Goal: Transaction & Acquisition: Register for event/course

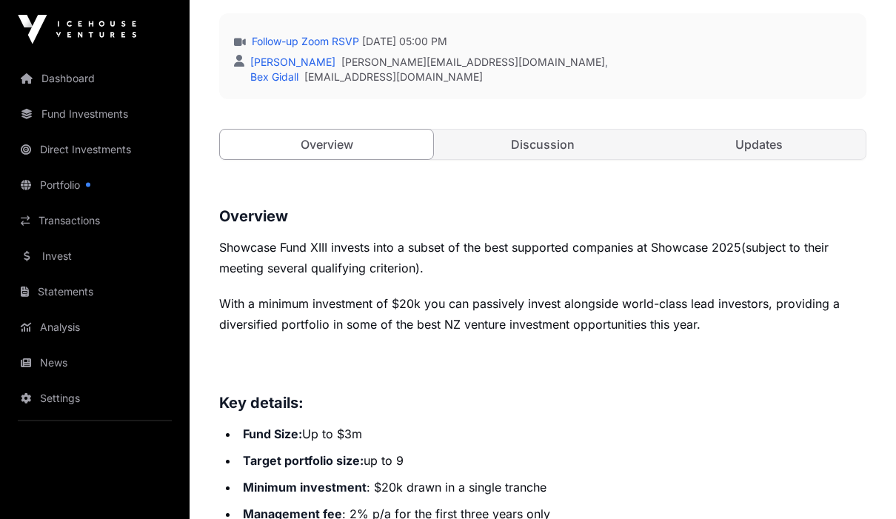
scroll to position [563, 0]
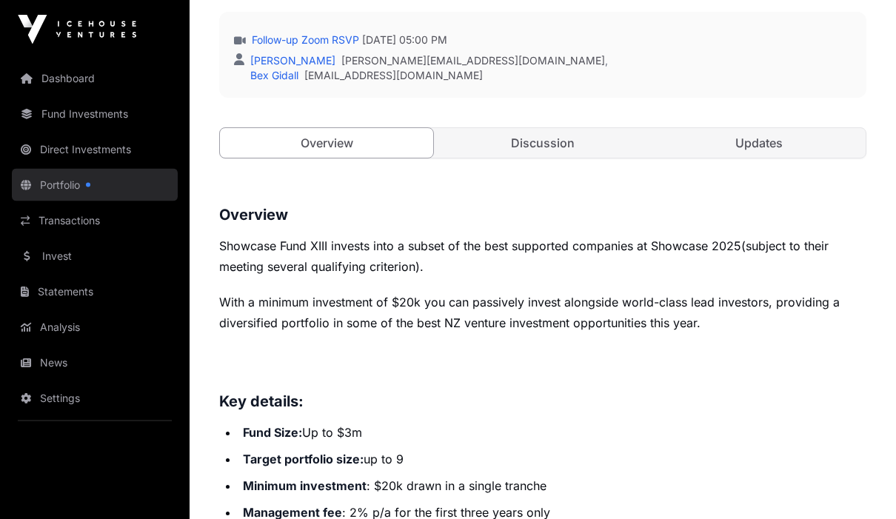
click at [80, 181] on link "Portfolio" at bounding box center [95, 185] width 166 height 33
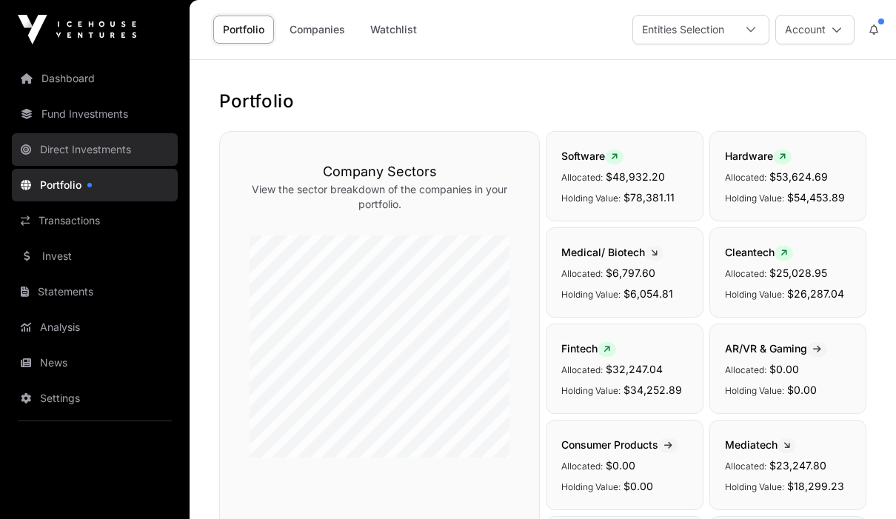
click at [123, 150] on link "Direct Investments" at bounding box center [95, 149] width 166 height 33
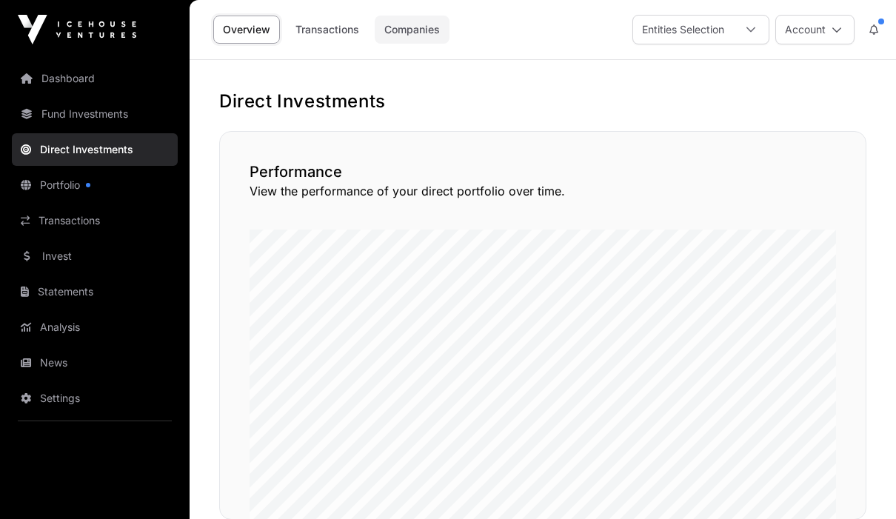
click at [415, 29] on link "Companies" at bounding box center [412, 30] width 75 height 28
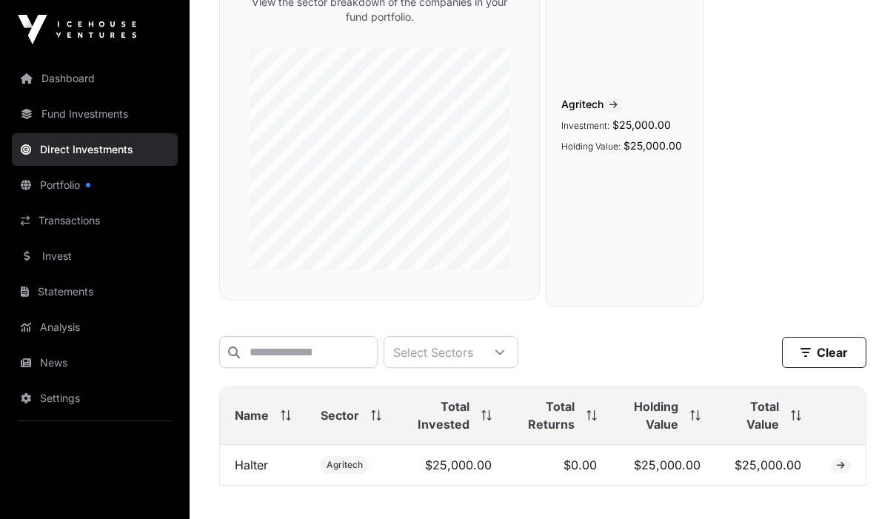
scroll to position [190, 0]
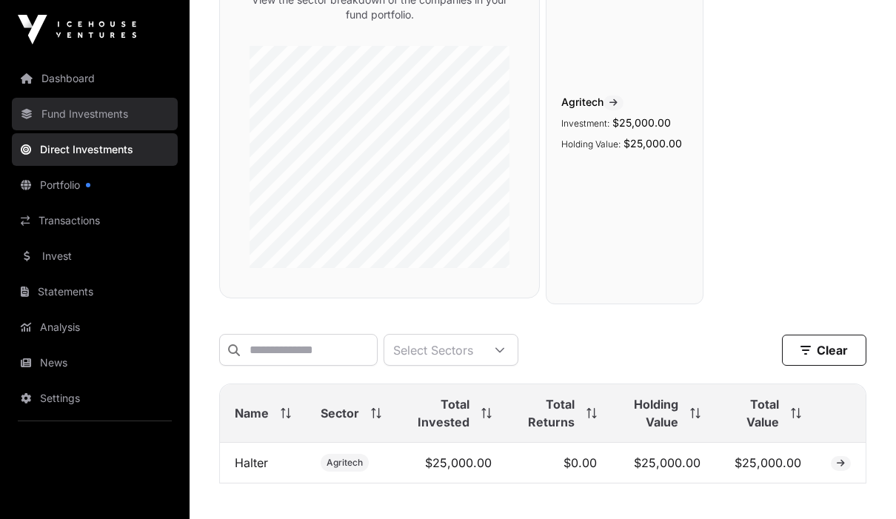
click at [85, 104] on link "Fund Investments" at bounding box center [95, 114] width 166 height 33
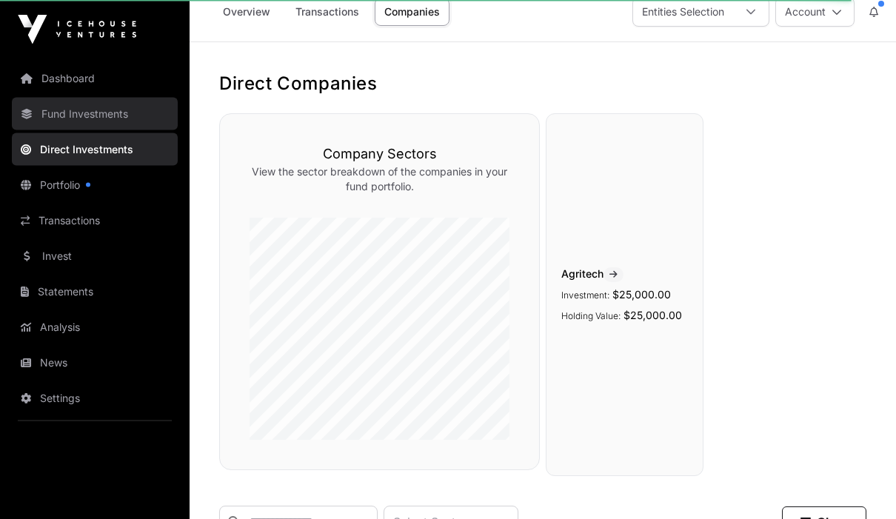
scroll to position [0, 0]
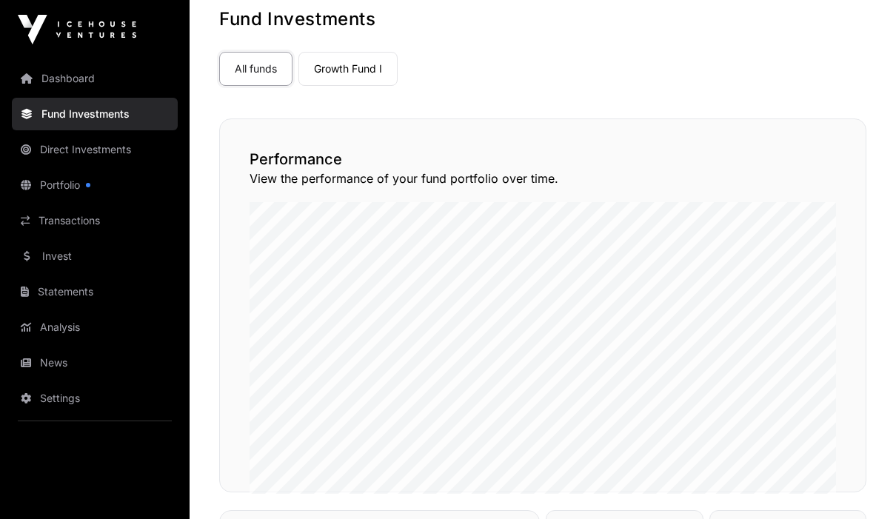
scroll to position [83, 0]
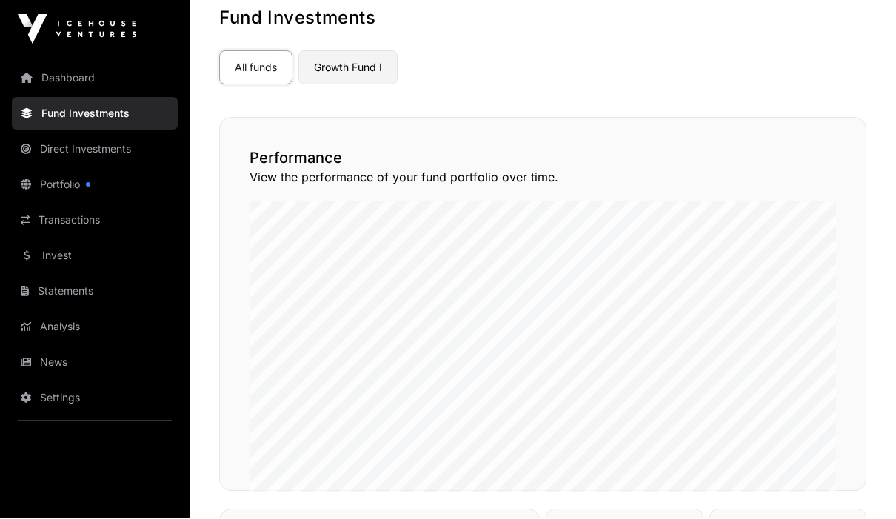
click at [351, 60] on link "Growth Fund I" at bounding box center [347, 68] width 99 height 34
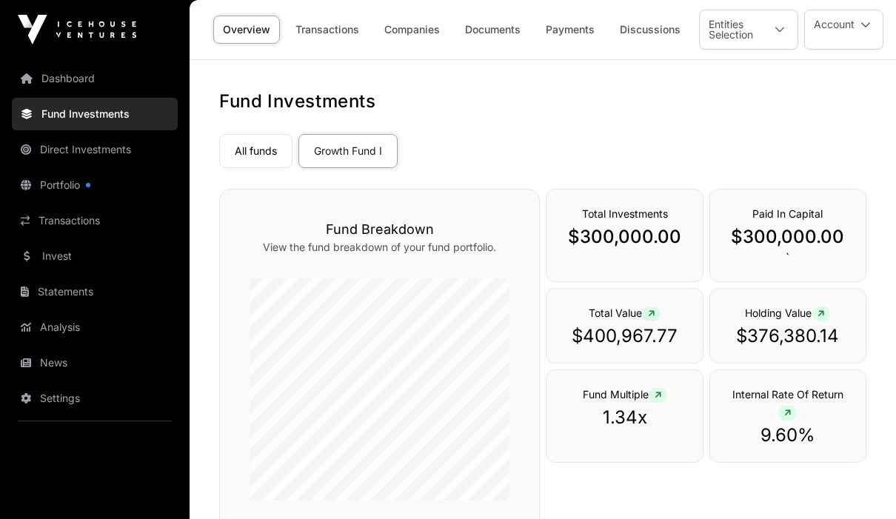
click at [643, 328] on p "$400,967.77" at bounding box center [624, 336] width 126 height 24
click at [675, 316] on div "Total Value $400,967.77" at bounding box center [624, 326] width 157 height 76
click at [654, 316] on icon at bounding box center [651, 314] width 7 height 9
click at [662, 329] on p "$400,967.77" at bounding box center [624, 336] width 126 height 24
click at [78, 161] on link "Direct Investments" at bounding box center [95, 149] width 166 height 33
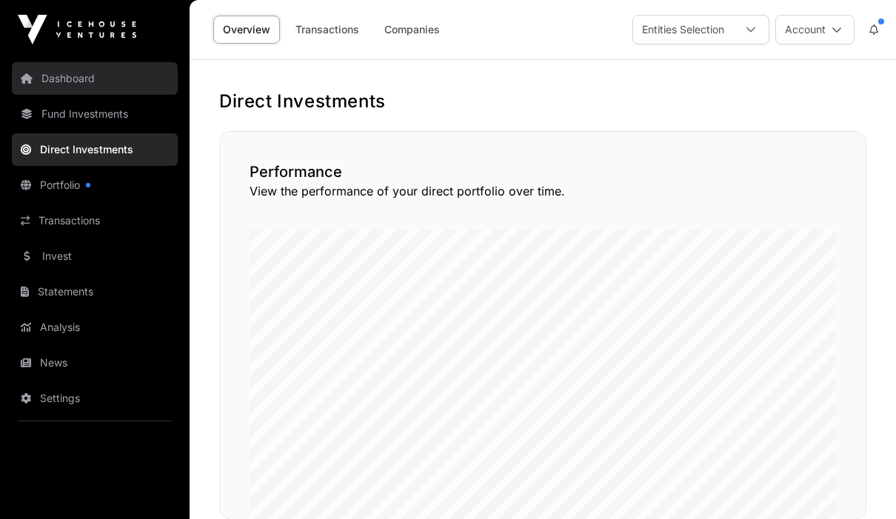
click at [68, 74] on link "Dashboard" at bounding box center [95, 78] width 166 height 33
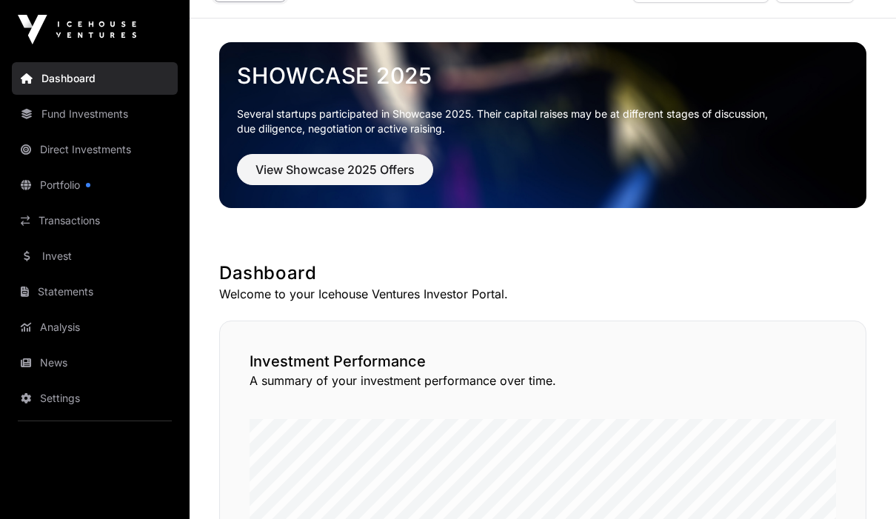
scroll to position [36, 0]
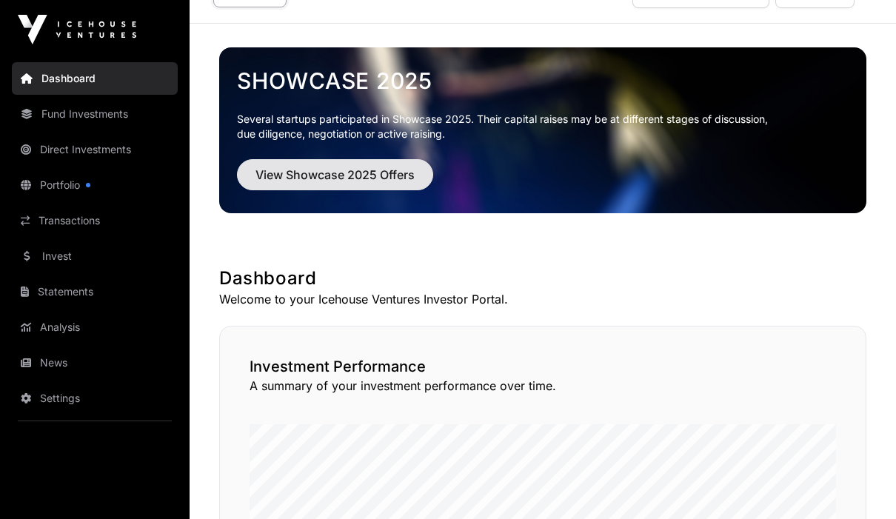
click at [369, 175] on span "View Showcase 2025 Offers" at bounding box center [334, 175] width 159 height 18
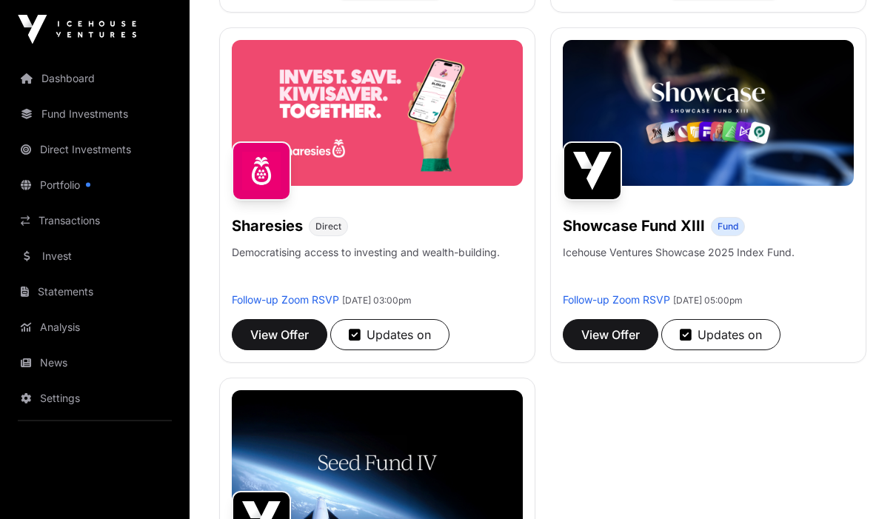
scroll to position [1619, 0]
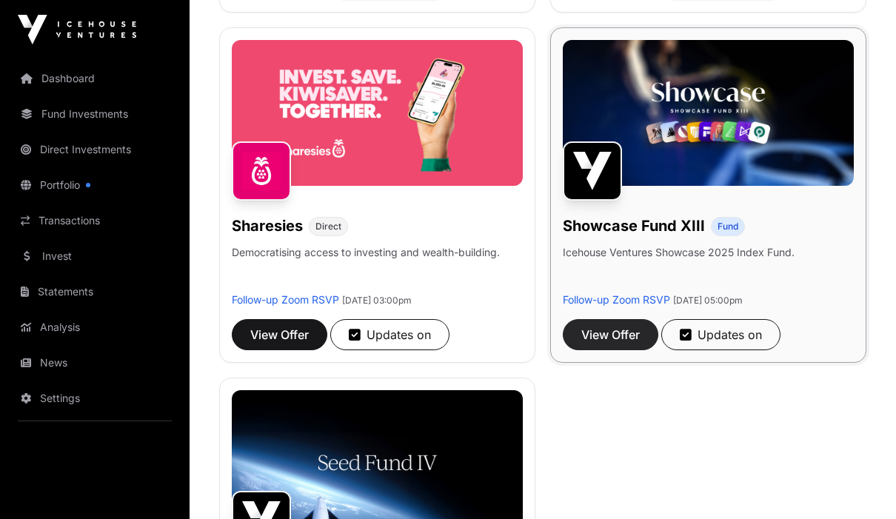
click at [612, 336] on span "View Offer" at bounding box center [610, 335] width 58 height 18
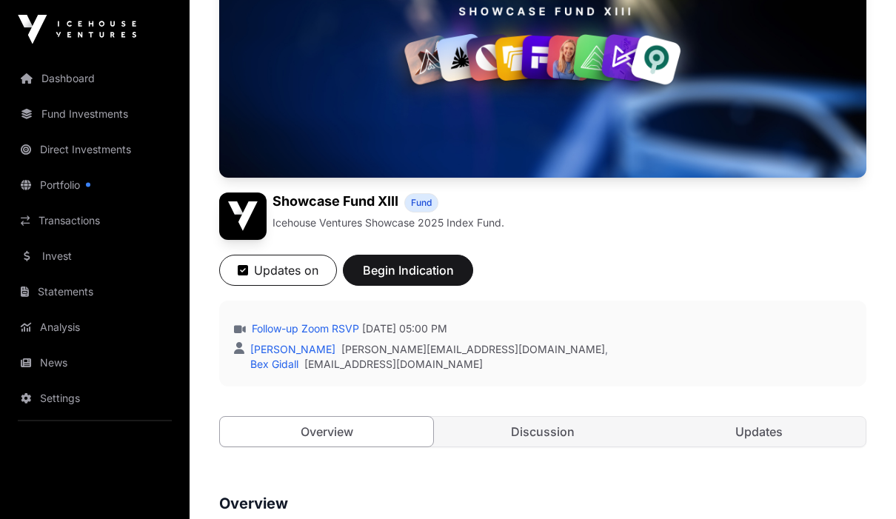
scroll to position [275, 0]
click at [410, 268] on span "Begin Indication" at bounding box center [407, 270] width 93 height 18
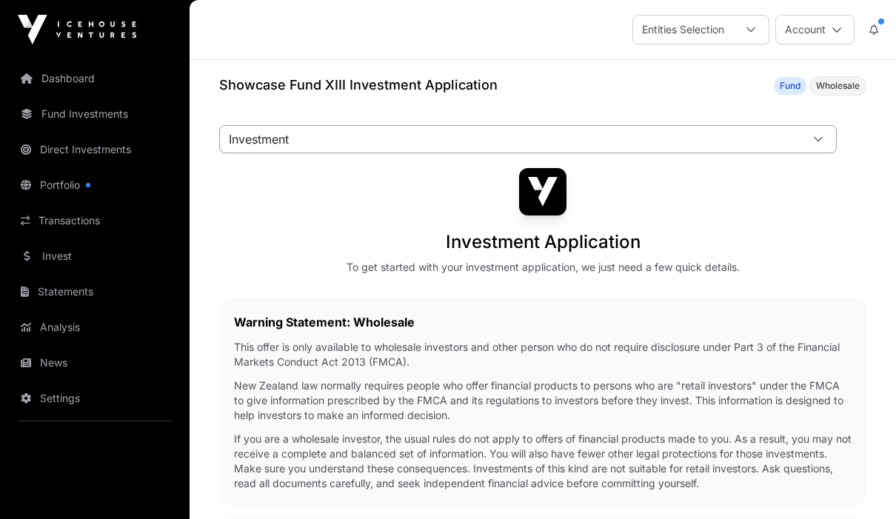
click at [819, 139] on icon at bounding box center [818, 139] width 10 height 10
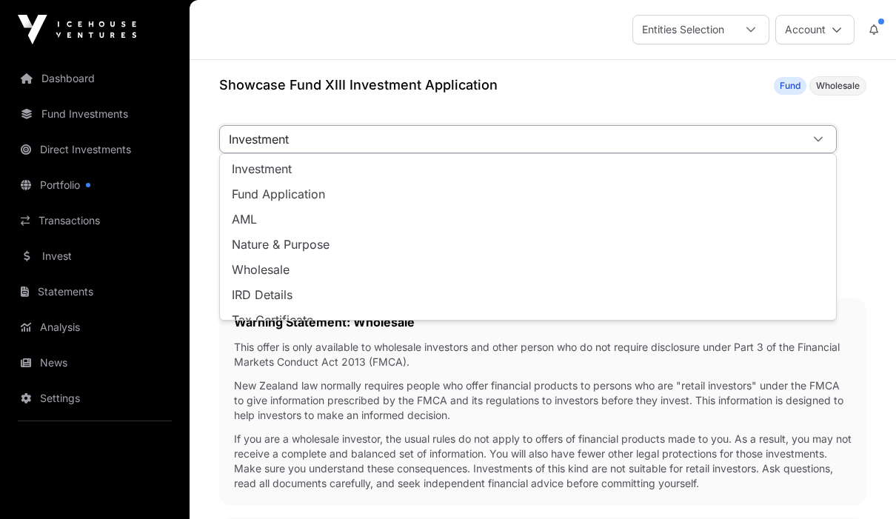
click at [828, 139] on div at bounding box center [818, 139] width 36 height 27
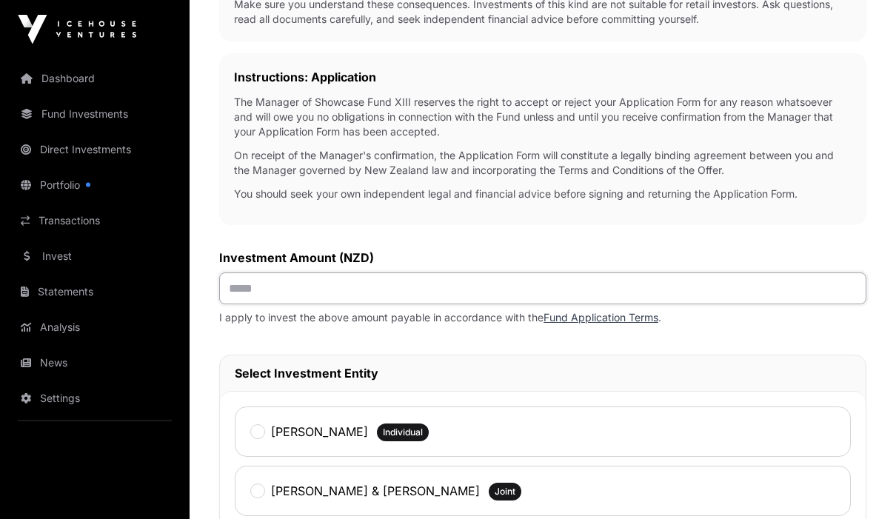
click at [612, 303] on input "text" at bounding box center [542, 289] width 647 height 32
type input "*******"
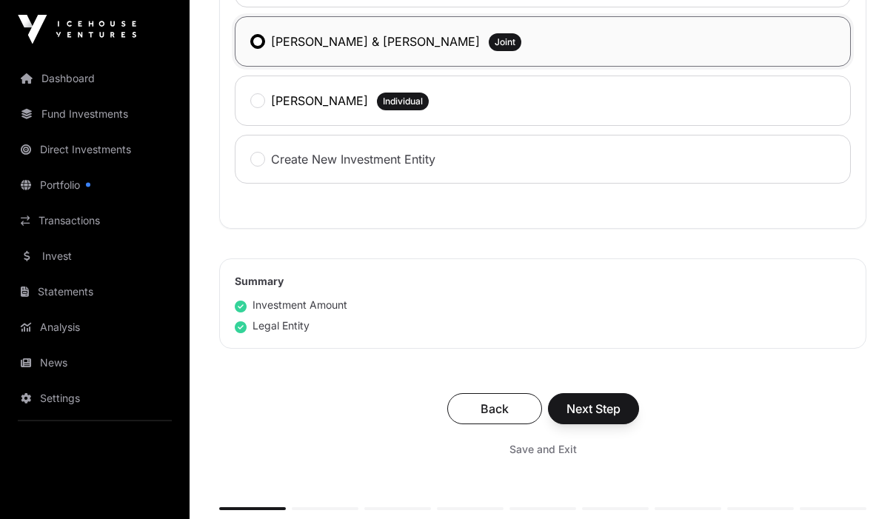
scroll to position [914, 0]
click at [606, 416] on span "Next Step" at bounding box center [593, 409] width 54 height 18
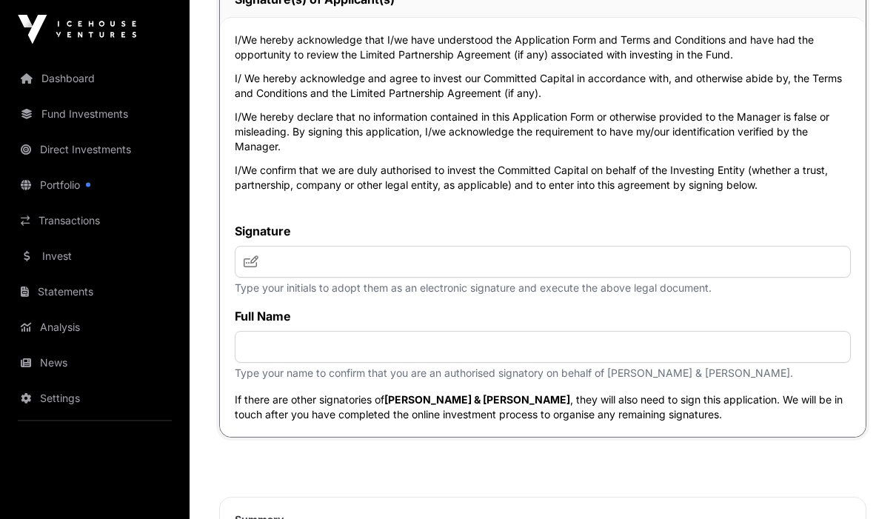
scroll to position [6175, 0]
click at [243, 278] on input "text" at bounding box center [543, 263] width 616 height 32
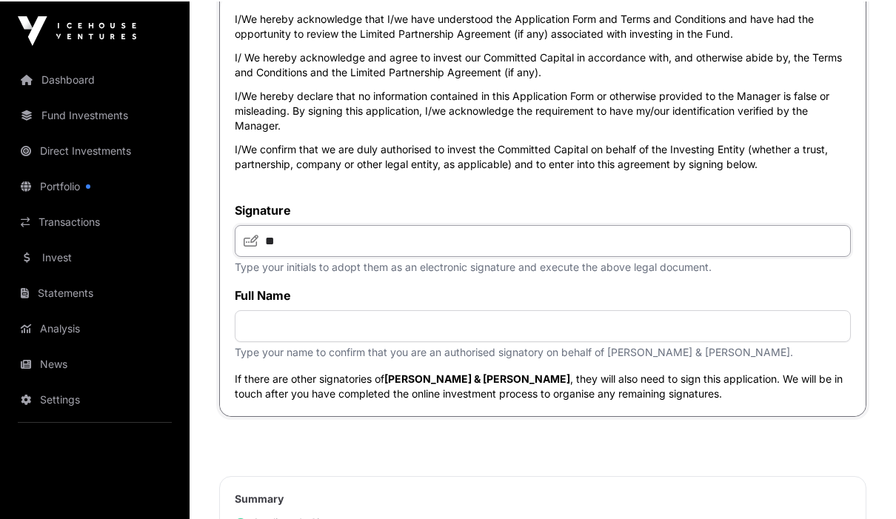
scroll to position [6197, 0]
type input "**"
click at [561, 342] on input "text" at bounding box center [543, 326] width 616 height 32
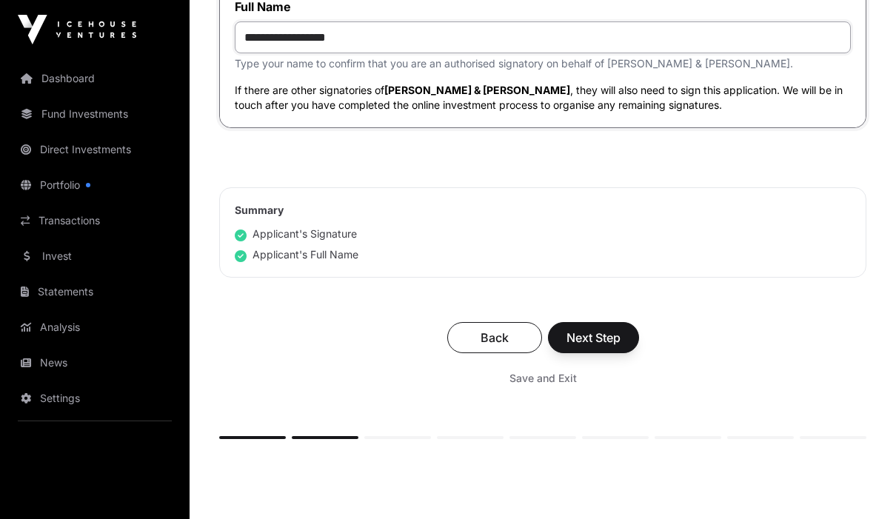
scroll to position [6485, 0]
type input "**********"
click at [602, 347] on span "Next Step" at bounding box center [593, 338] width 54 height 18
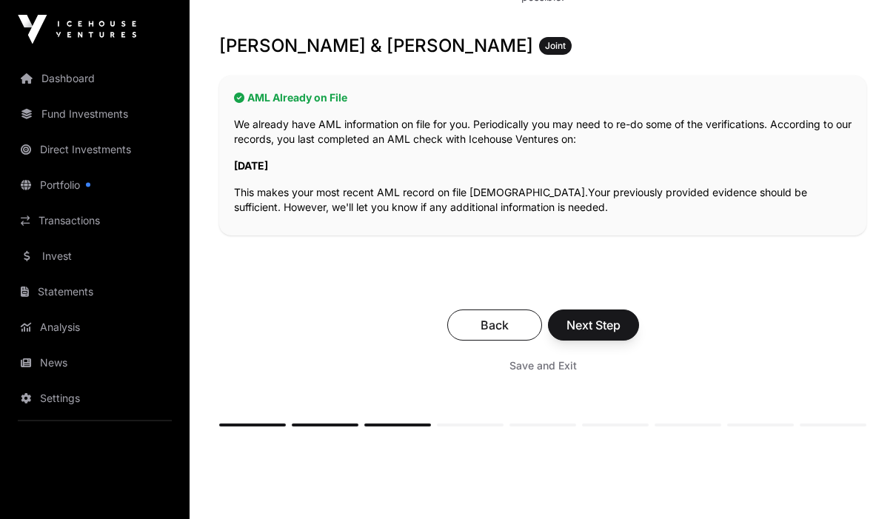
scroll to position [285, 0]
click at [603, 326] on span "Next Step" at bounding box center [593, 325] width 54 height 18
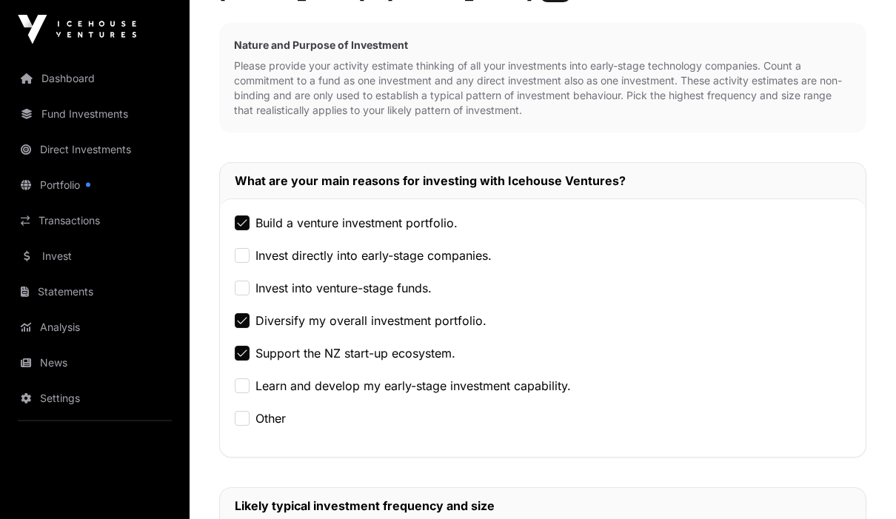
scroll to position [323, 0]
click at [263, 255] on label "Invest directly into early-stage companies." at bounding box center [373, 256] width 236 height 18
click at [252, 283] on div "Invest into venture-stage funds." at bounding box center [543, 287] width 616 height 18
click at [231, 288] on div "Build a venture investment portfolio. Invest directly into early-stage companie…" at bounding box center [543, 327] width 646 height 258
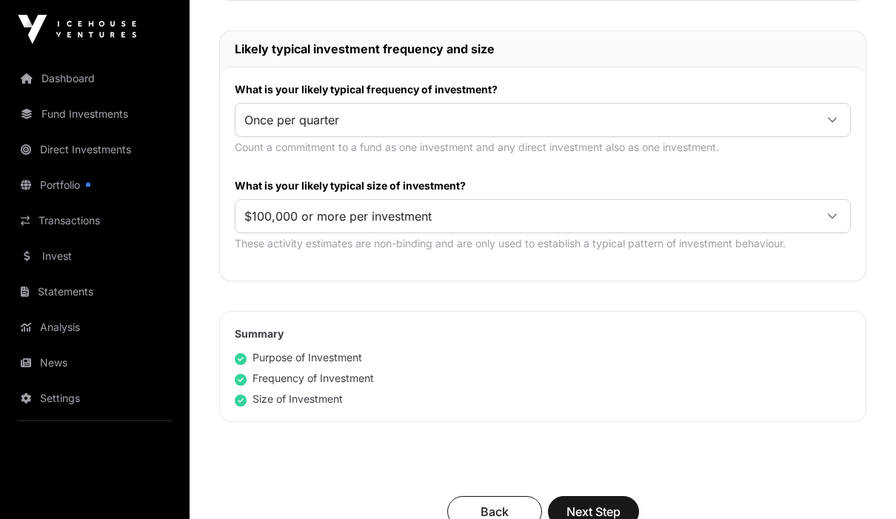
scroll to position [780, 0]
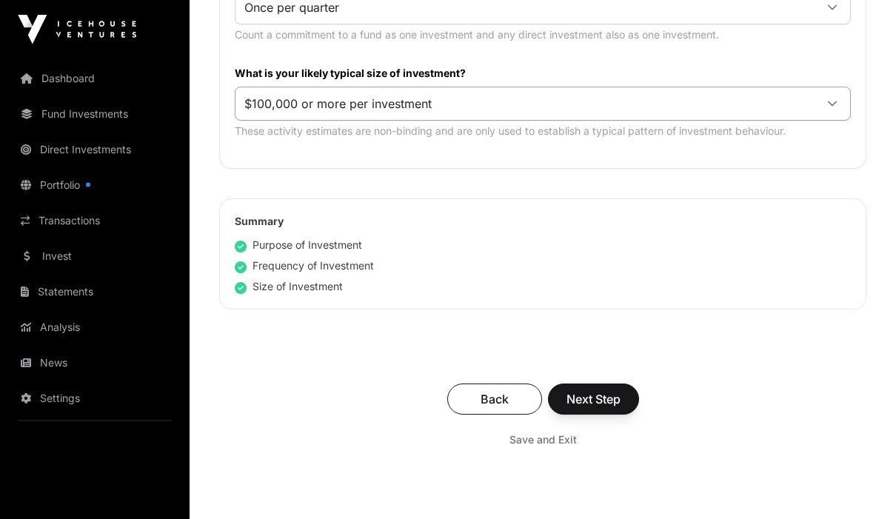
click at [833, 103] on icon at bounding box center [832, 104] width 10 height 10
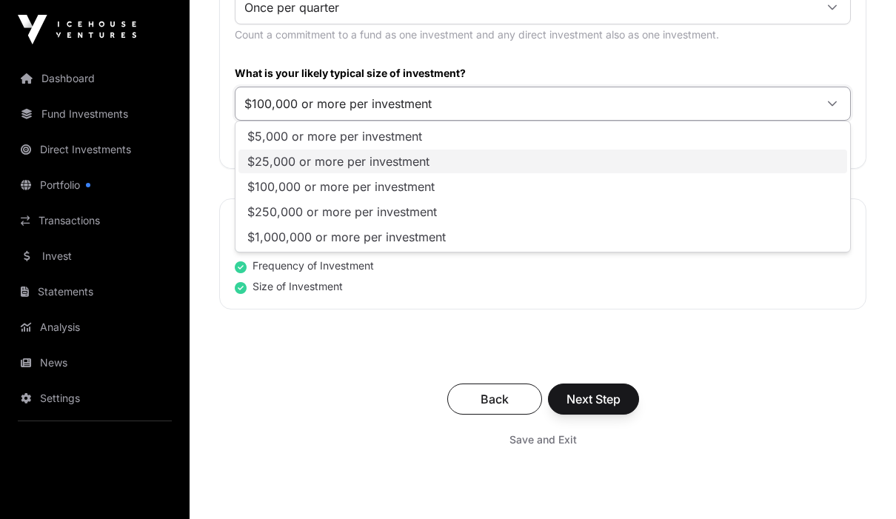
click at [746, 167] on li "$25,000 or more per investment" at bounding box center [542, 162] width 609 height 24
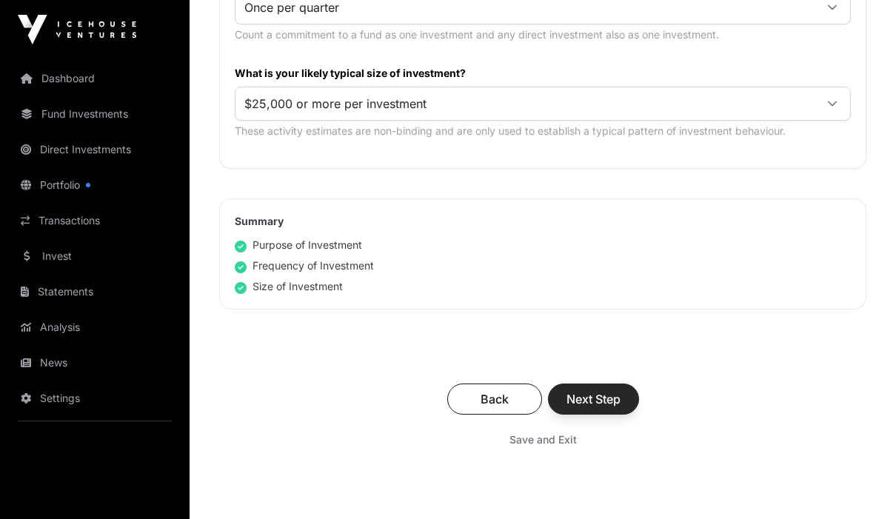
click at [609, 400] on span "Next Step" at bounding box center [593, 399] width 54 height 18
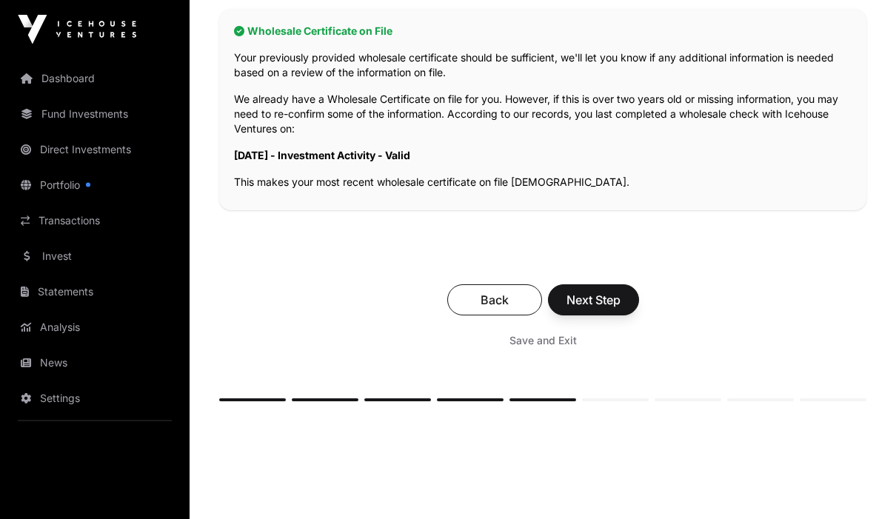
scroll to position [337, 0]
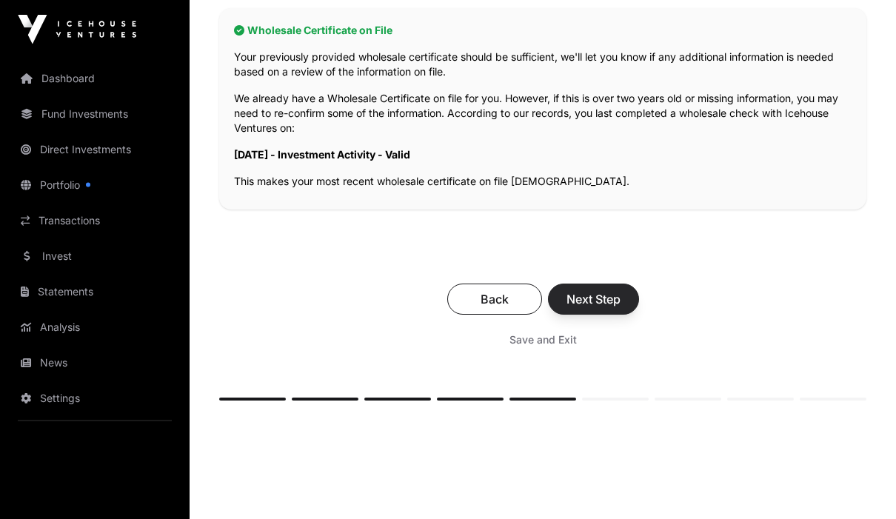
click at [606, 297] on span "Next Step" at bounding box center [593, 300] width 54 height 18
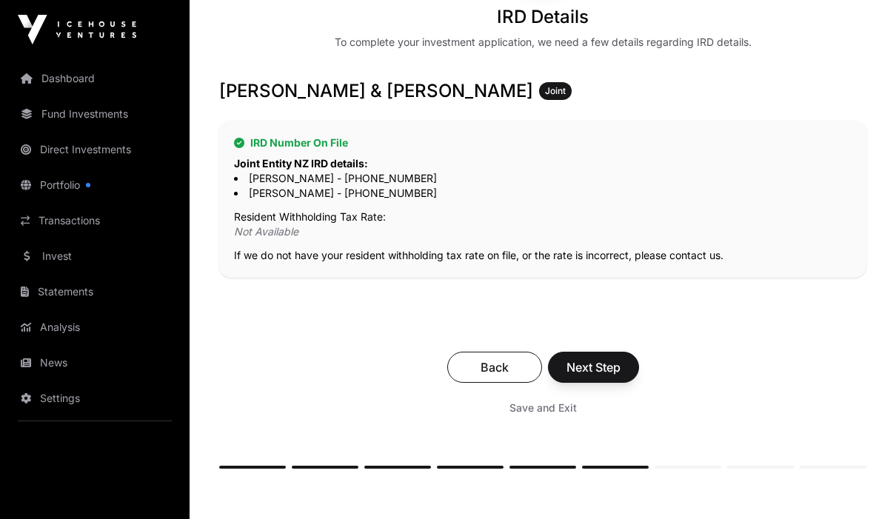
scroll to position [224, 0]
click at [298, 229] on p "Not Available" at bounding box center [543, 232] width 618 height 15
click at [594, 364] on span "Next Step" at bounding box center [593, 367] width 54 height 18
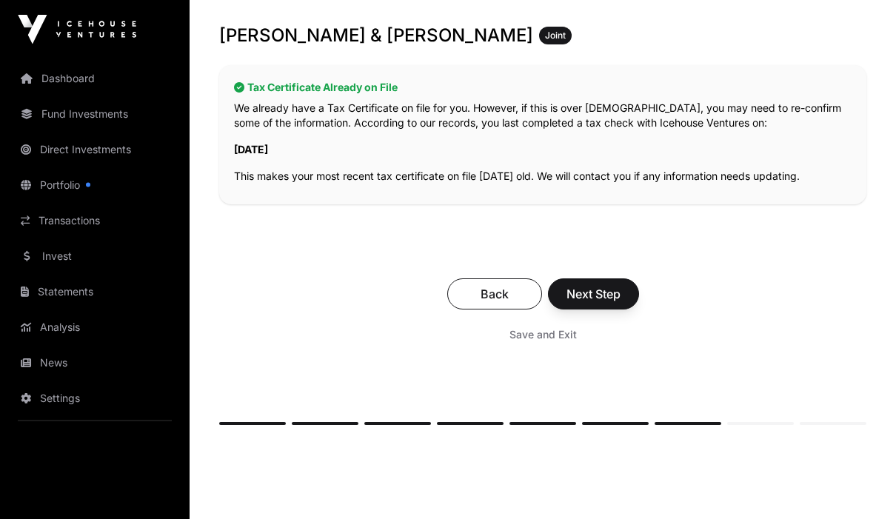
scroll to position [281, 0]
click at [604, 298] on span "Next Step" at bounding box center [593, 294] width 54 height 18
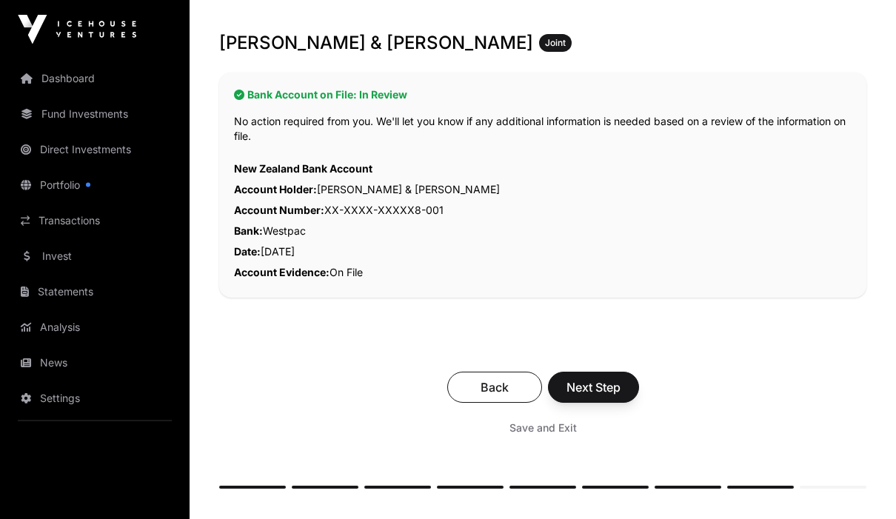
scroll to position [288, 0]
click at [601, 391] on span "Next Step" at bounding box center [593, 387] width 54 height 18
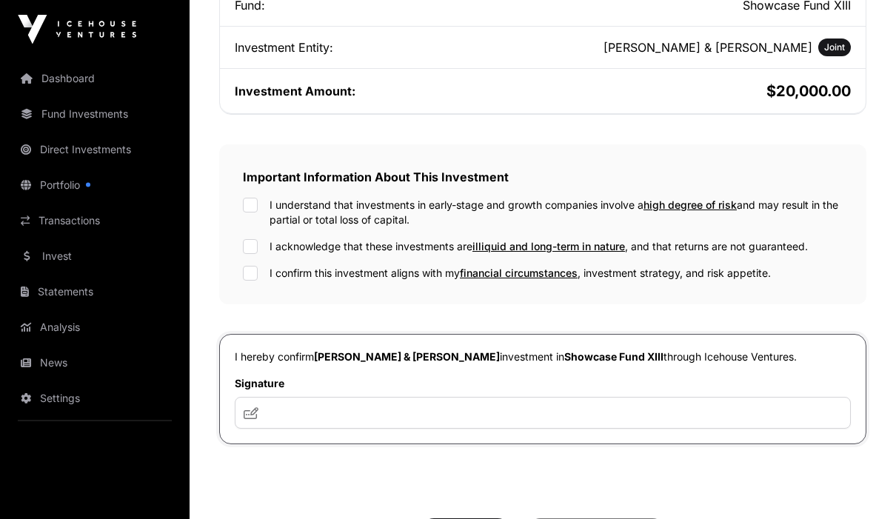
scroll to position [386, 0]
click at [352, 429] on input "text" at bounding box center [543, 413] width 616 height 32
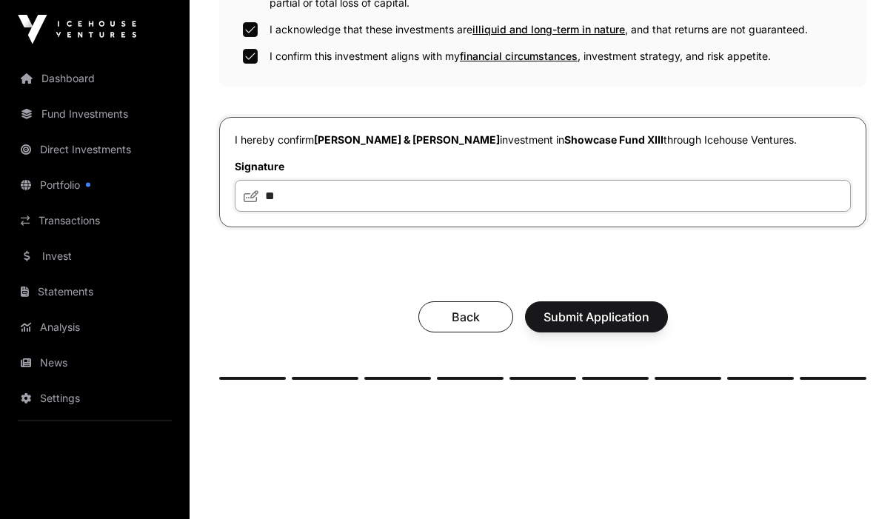
scroll to position [616, 0]
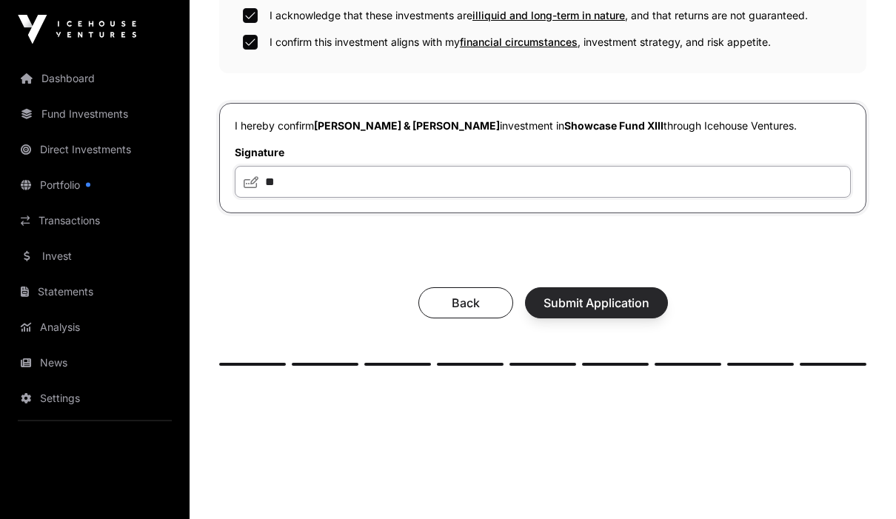
type input "**"
click at [601, 312] on span "Submit Application" at bounding box center [596, 304] width 106 height 18
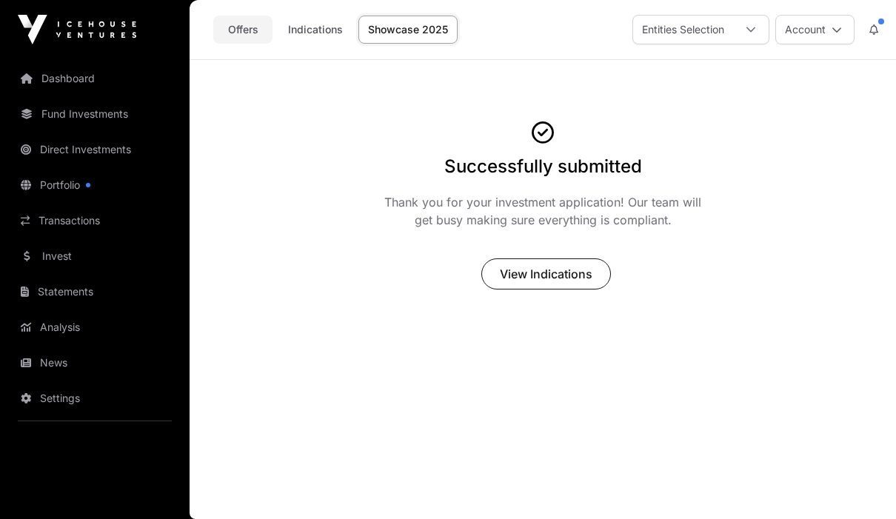
click at [251, 32] on link "Offers" at bounding box center [242, 30] width 59 height 28
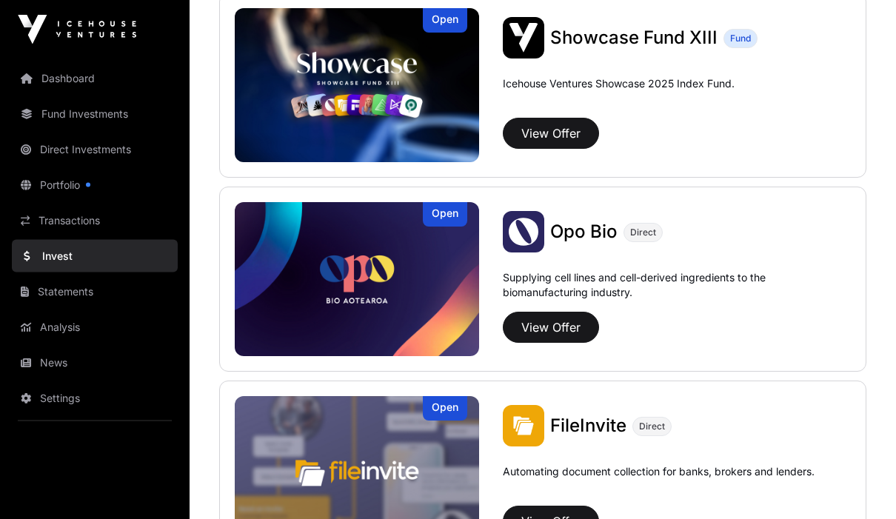
scroll to position [586, 0]
click at [559, 326] on button "View Offer" at bounding box center [551, 327] width 96 height 31
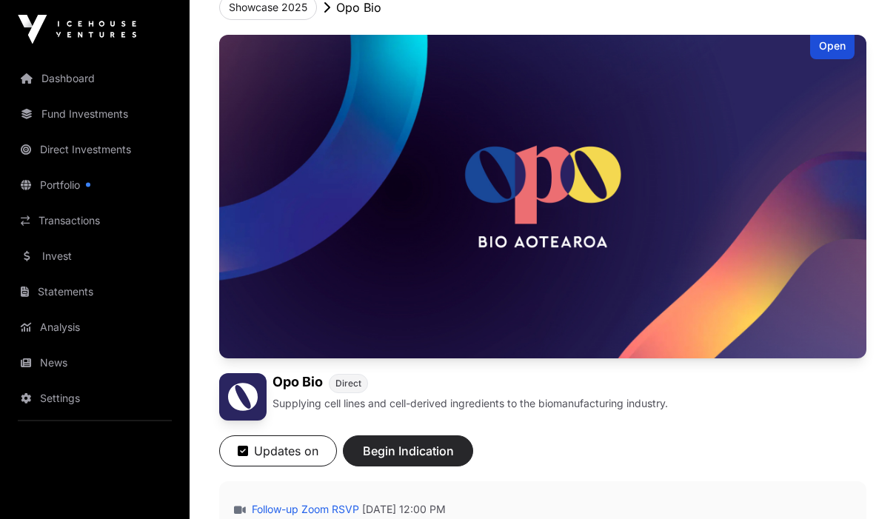
click at [415, 456] on span "Begin Indication" at bounding box center [407, 452] width 93 height 18
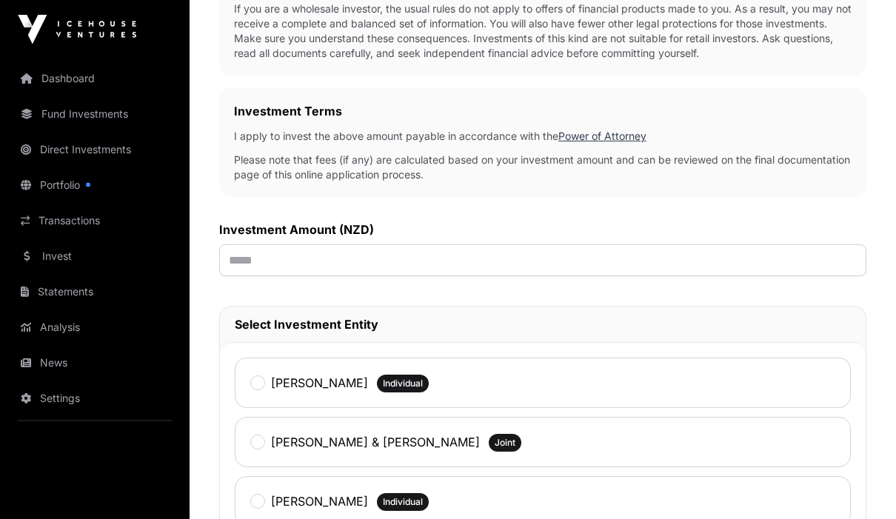
scroll to position [432, 0]
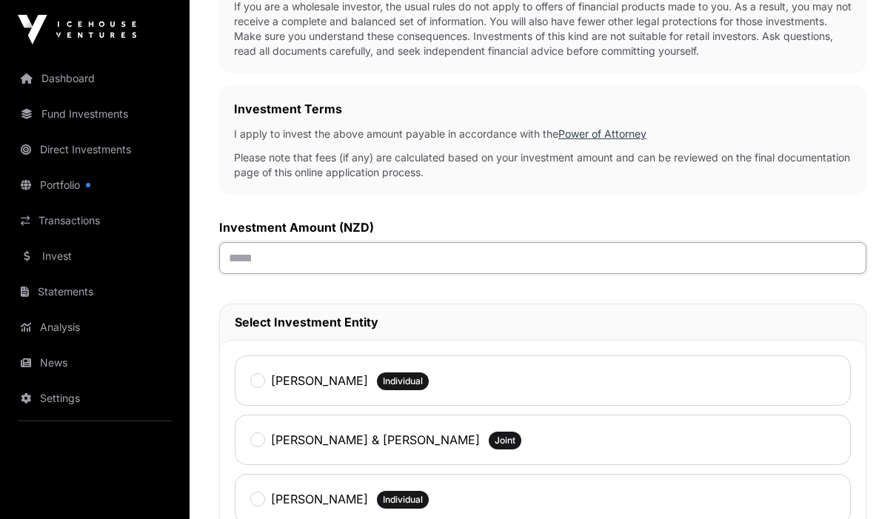
click at [483, 261] on input "text" at bounding box center [542, 258] width 647 height 32
type input "*******"
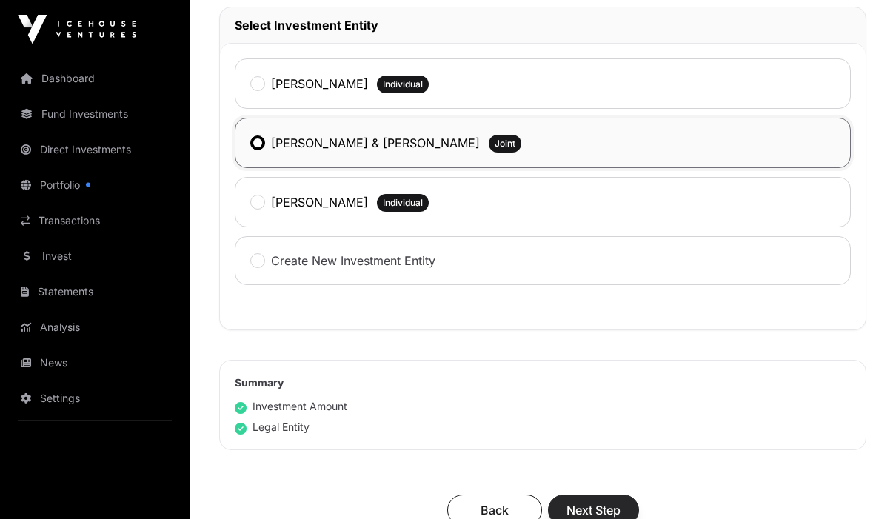
click at [594, 514] on span "Next Step" at bounding box center [593, 511] width 54 height 18
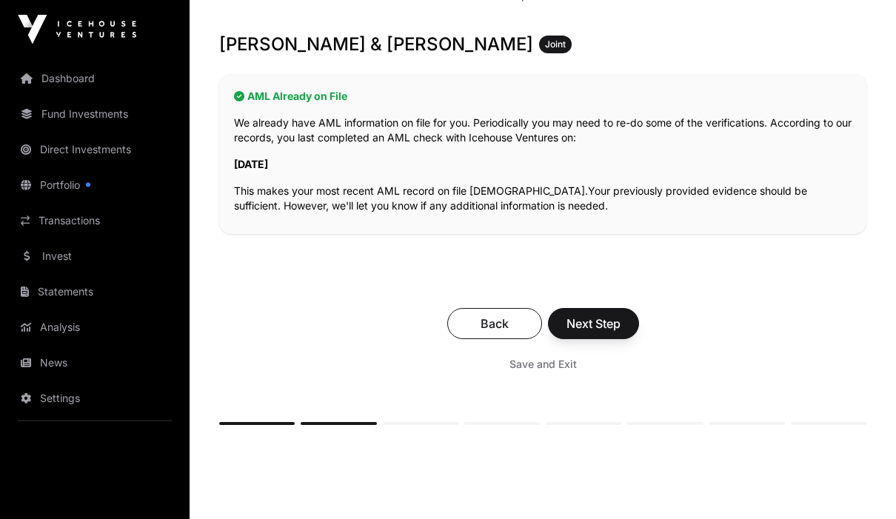
scroll to position [288, 0]
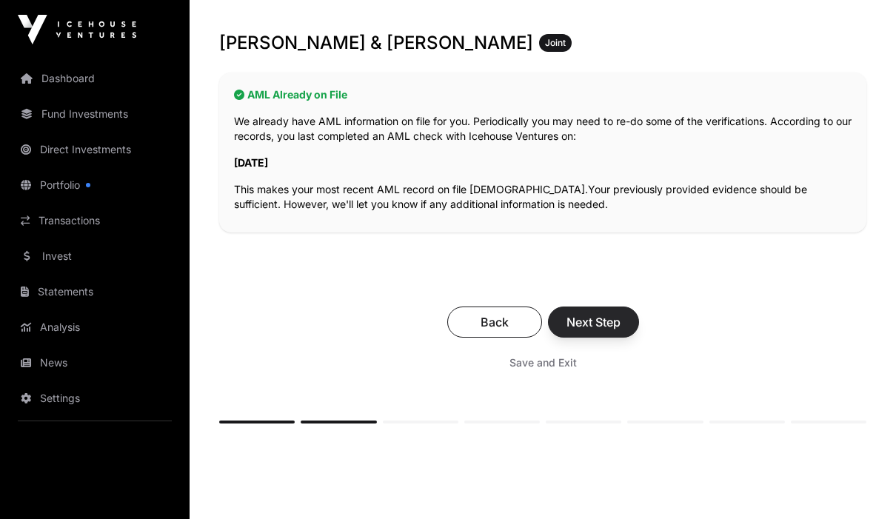
click at [604, 326] on span "Next Step" at bounding box center [593, 322] width 54 height 18
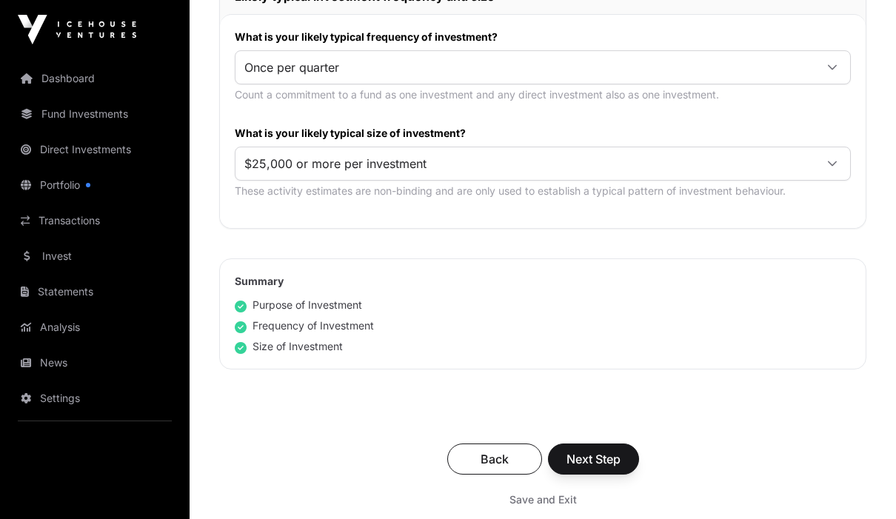
scroll to position [851, 0]
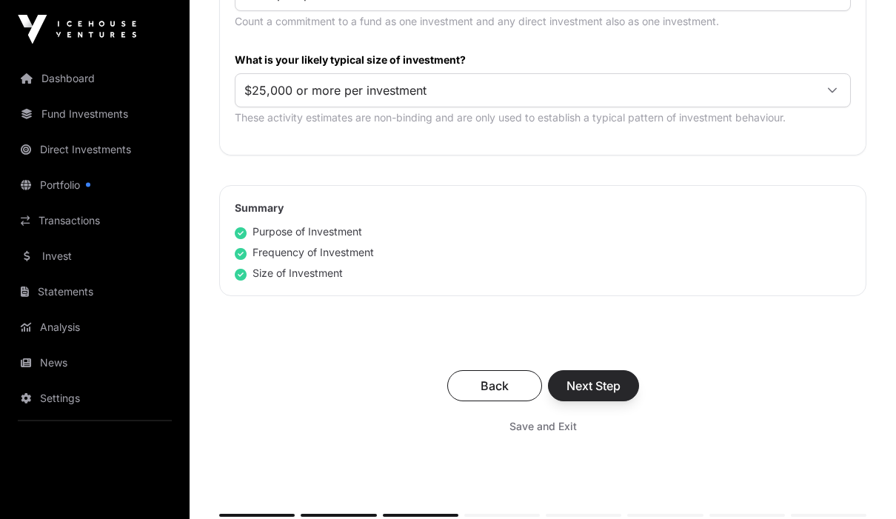
click at [598, 391] on span "Next Step" at bounding box center [593, 387] width 54 height 18
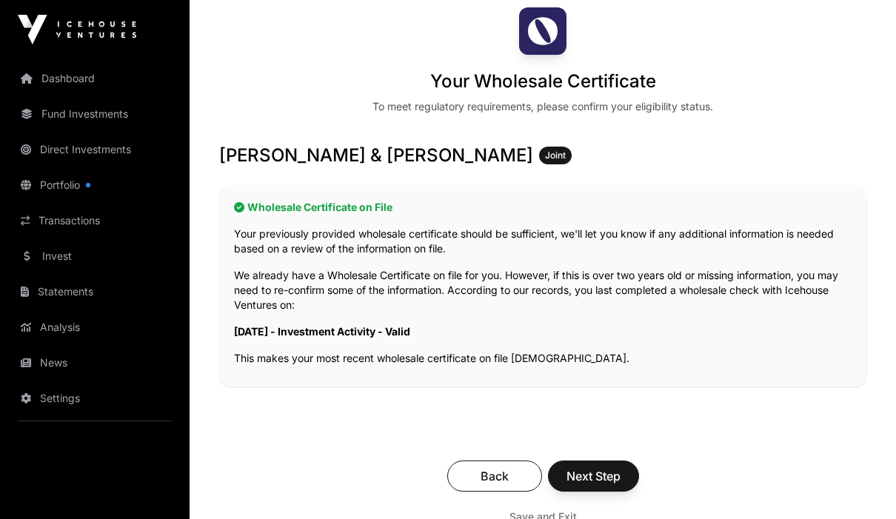
scroll to position [160, 0]
click at [603, 484] on span "Next Step" at bounding box center [593, 477] width 54 height 18
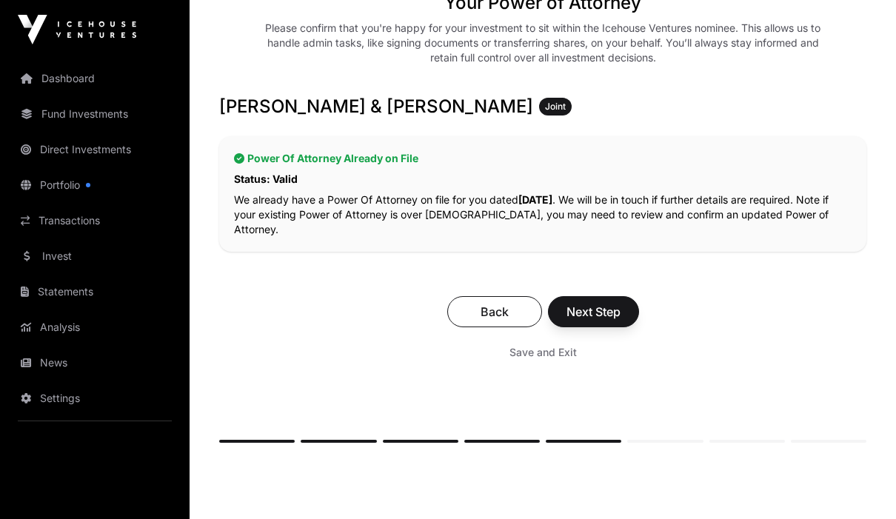
scroll to position [261, 0]
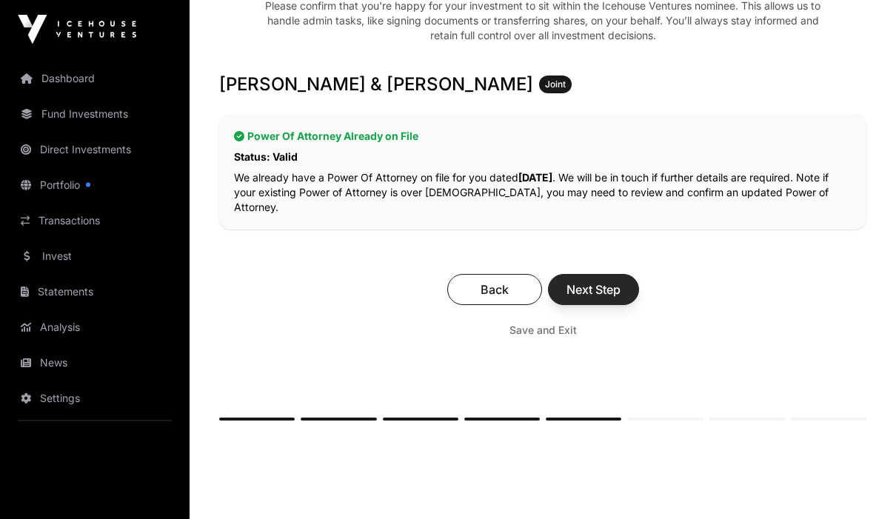
click at [601, 290] on span "Next Step" at bounding box center [593, 290] width 54 height 18
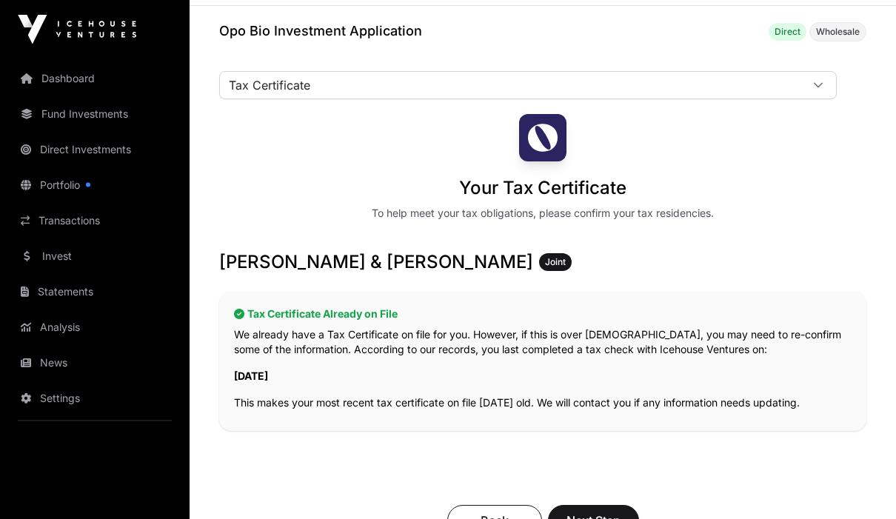
scroll to position [54, 0]
click at [605, 518] on span "Next Step" at bounding box center [593, 521] width 54 height 18
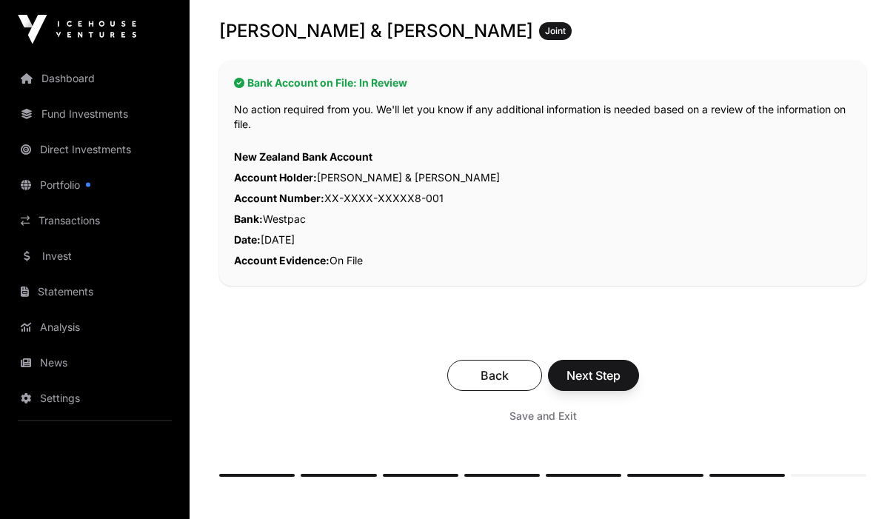
scroll to position [300, 0]
click at [597, 378] on span "Next Step" at bounding box center [593, 376] width 54 height 18
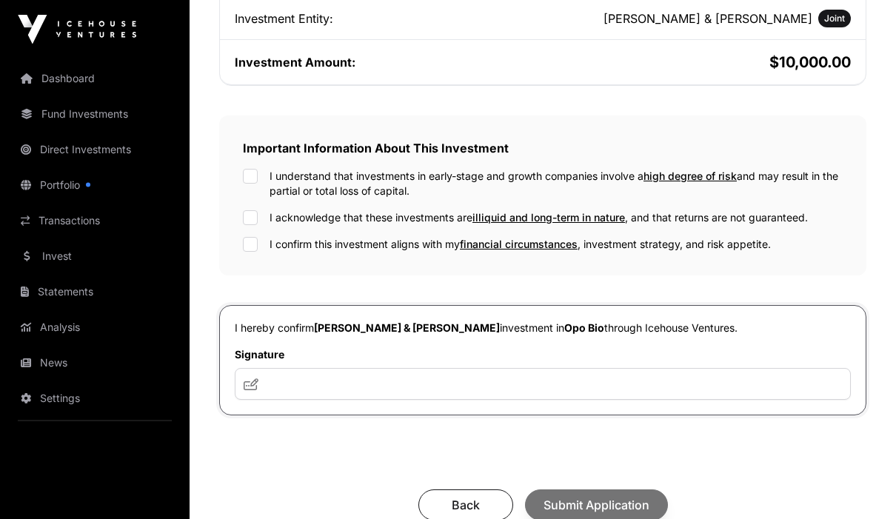
scroll to position [415, 0]
click at [509, 400] on input "text" at bounding box center [543, 384] width 616 height 32
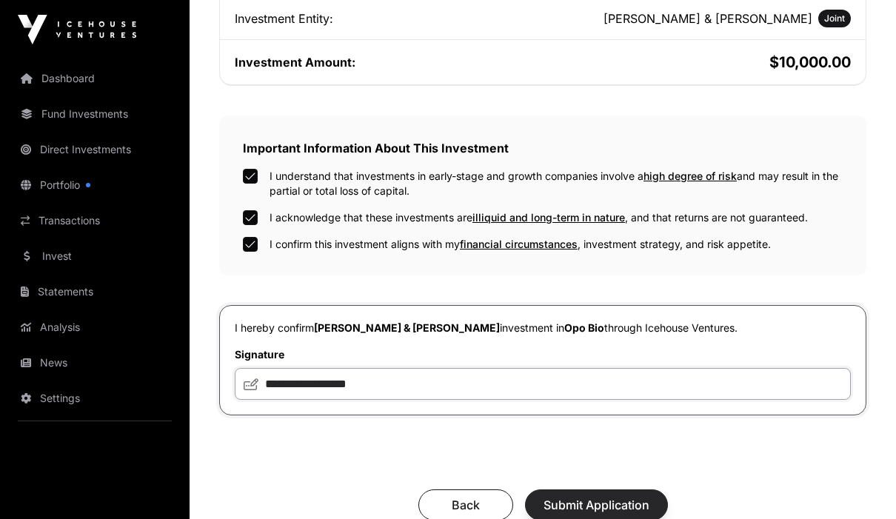
type input "**********"
click at [603, 514] on span "Submit Application" at bounding box center [596, 505] width 106 height 18
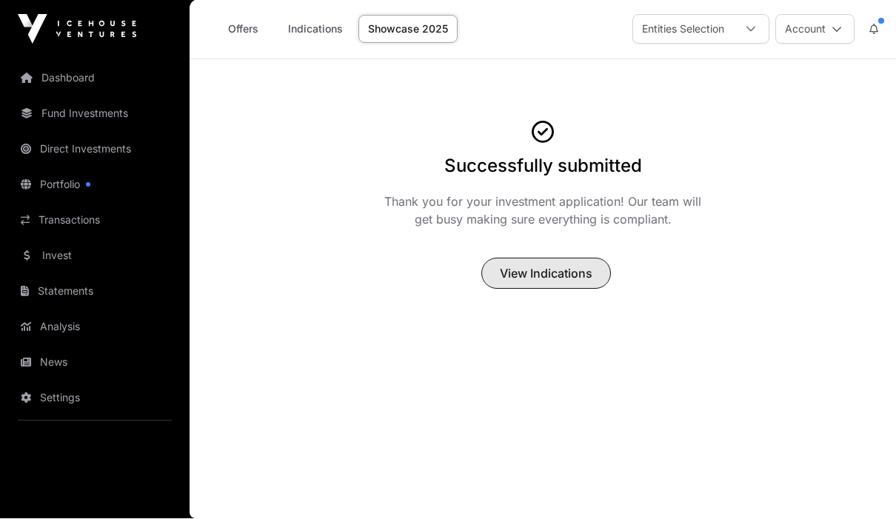
click at [577, 269] on span "View Indications" at bounding box center [546, 274] width 93 height 18
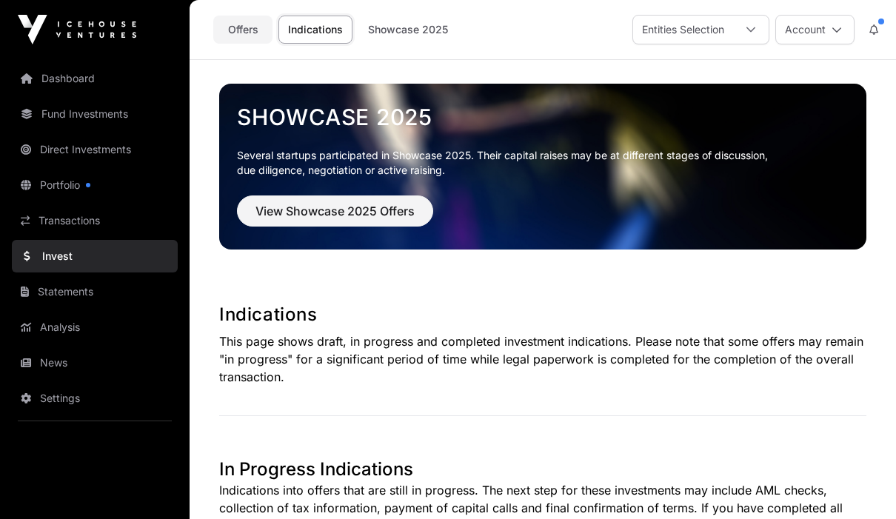
click at [243, 27] on link "Offers" at bounding box center [242, 30] width 59 height 28
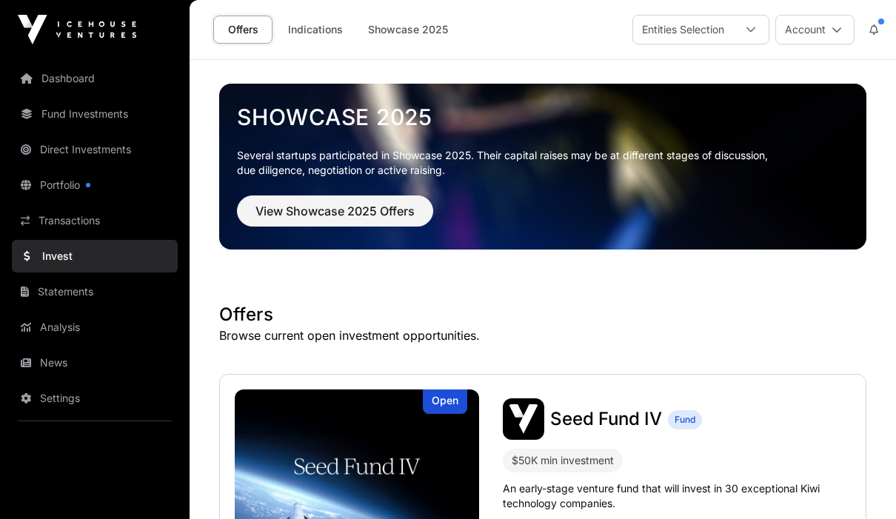
drag, startPoint x: 497, startPoint y: 132, endPoint x: 555, endPoint y: 124, distance: 59.0
click at [501, 132] on div "Showcase 2025 Several startups participated in Showcase 2025. Their capital rai…" at bounding box center [542, 165] width 623 height 145
click at [168, 341] on link "Analysis" at bounding box center [95, 327] width 166 height 33
